Goal: Find specific page/section: Find specific page/section

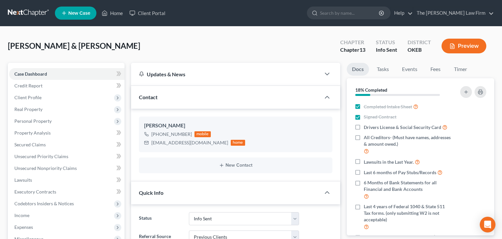
select select "3"
select select "1"
click at [358, 12] on input "search" at bounding box center [345, 13] width 60 height 12
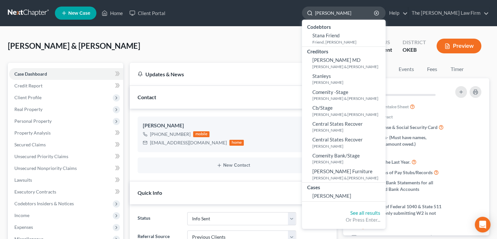
click at [358, 12] on input "[PERSON_NAME]" at bounding box center [345, 13] width 60 height 12
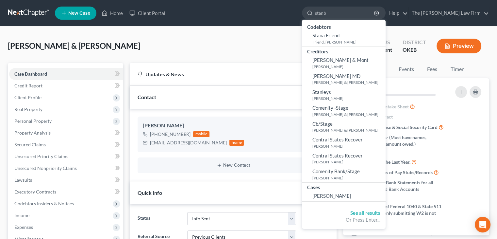
click at [216, 45] on div "[PERSON_NAME] & [PERSON_NAME] Upgraded Chapter Chapter 13 Status Info Sent Dist…" at bounding box center [248, 48] width 481 height 28
click at [359, 13] on input "stanb" at bounding box center [345, 13] width 60 height 12
type input "[PERSON_NAME]"
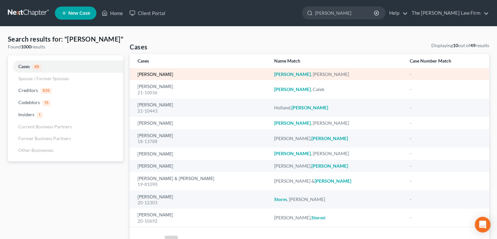
click at [161, 75] on link "[PERSON_NAME]" at bounding box center [156, 74] width 36 height 5
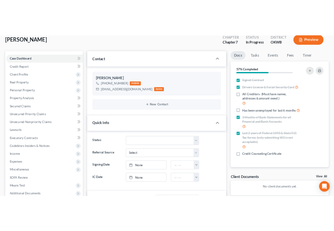
scroll to position [45, 0]
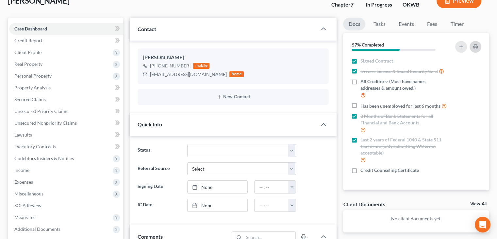
click at [476, 46] on icon "button" at bounding box center [475, 46] width 5 height 5
